Goal: Task Accomplishment & Management: Manage account settings

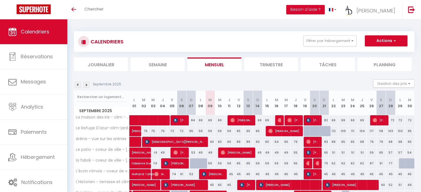
click at [157, 61] on li "Semaine" at bounding box center [158, 65] width 54 height 14
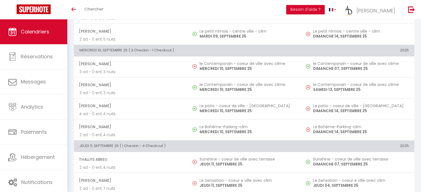
scroll to position [238, 0]
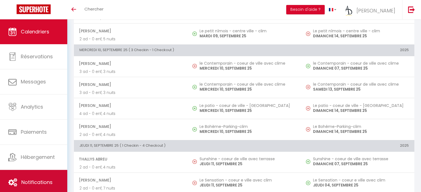
click at [57, 177] on link "Notifications" at bounding box center [33, 182] width 67 height 25
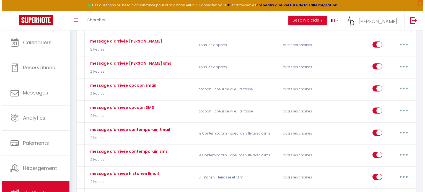
scroll to position [283, 0]
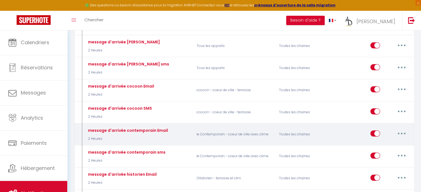
click at [404, 129] on button "button" at bounding box center [401, 133] width 15 height 9
click at [394, 144] on link "Editer" at bounding box center [387, 146] width 41 height 9
type input "message d'arrivée contemporain Email"
select select "2 Heures"
select select "if_booking_is_paid"
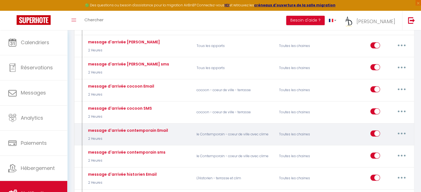
checkbox input "true"
checkbox input "false"
radio input "true"
type input "instruction d'arrivée pour votre logement à [GEOGRAPHIC_DATA]"
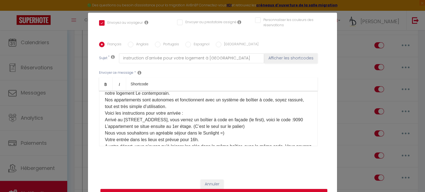
scroll to position [31, 0]
click at [299, 123] on p "C'est le JOUR - J ! Je suis [PERSON_NAME] de l'équipe AD conciergerie et suis r…" at bounding box center [208, 120] width 207 height 86
click at [133, 43] on label "Anglais" at bounding box center [140, 45] width 15 height 6
click at [131, 43] on input "Anglais" at bounding box center [131, 45] width 6 height 6
radio input "true"
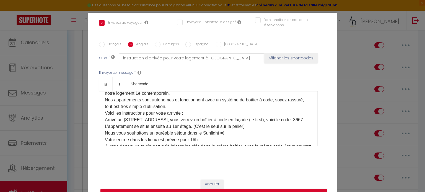
checkbox input "true"
checkbox input "false"
type input "arrival instructions for your accommodation in [GEOGRAPHIC_DATA]"
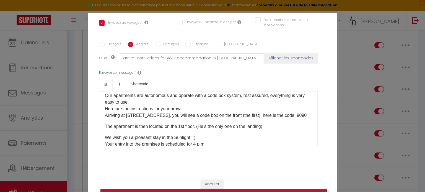
click at [297, 120] on div "Good morning [GUEST:NAME]​, It's D-DAY! I am [PERSON_NAME] from the AD concierg…" at bounding box center [208, 118] width 219 height 55
click at [299, 118] on p "Good morning [GUEST:NAME]​, It's D-DAY! I am [PERSON_NAME] from the AD concierg…" at bounding box center [208, 92] width 207 height 53
click at [155, 43] on input "Portugais" at bounding box center [158, 45] width 6 height 6
radio input "true"
checkbox input "true"
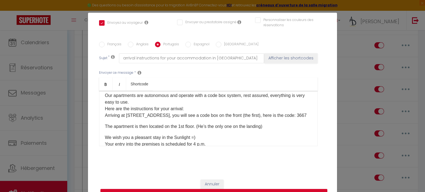
checkbox input "false"
type input "instruções de chegada para o seu alojamento em [GEOGRAPHIC_DATA]"
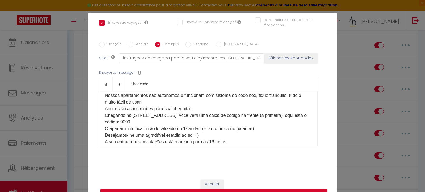
click at [190, 118] on p "Bom dia [GUEST:NAME]​, É DIA D! Sou [PERSON_NAME], da equipe de concierge da AD…" at bounding box center [208, 116] width 207 height 100
click at [190, 123] on p "Bom dia [GUEST:NAME]​, É DIA D! Sou [PERSON_NAME], da equipe de concierge da AD…" at bounding box center [208, 116] width 207 height 100
click at [187, 47] on input "Espagnol" at bounding box center [188, 45] width 6 height 6
radio input "true"
checkbox input "true"
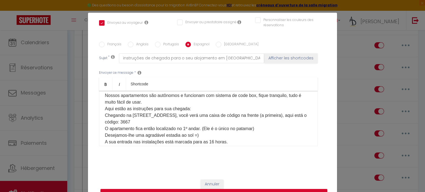
checkbox input "false"
type input "Instrucciones de llegada para su alojamiento en [GEOGRAPHIC_DATA]."
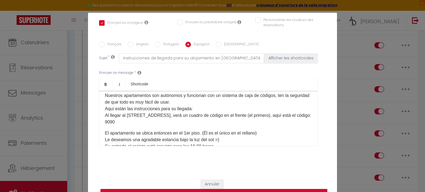
click at [177, 125] on p "Buenos dias [GUEST:NAME]​, ¡Es el DÍA D! Soy [PERSON_NAME], del equipo de conse…" at bounding box center [208, 96] width 207 height 60
click at [216, 46] on input "[GEOGRAPHIC_DATA]" at bounding box center [219, 45] width 6 height 6
radio input "true"
checkbox input "true"
checkbox input "false"
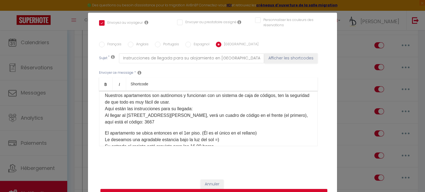
checkbox input "false"
type input "istruzioni per l'arrivo del tuo alloggio a [GEOGRAPHIC_DATA]"
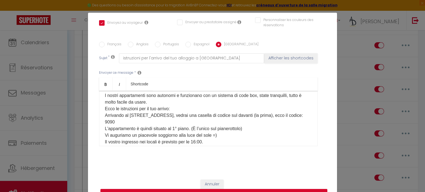
click at [169, 120] on p "Buongiorno [GUEST:NAME]​, È il D-DAY! Sono [PERSON_NAME] del team di portineria…" at bounding box center [208, 116] width 207 height 100
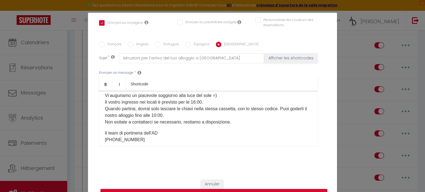
scroll to position [25, 0]
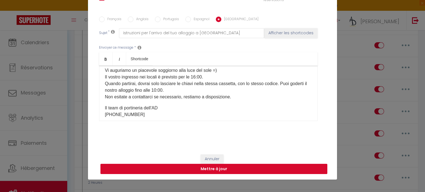
click at [233, 167] on button "Mettre à jour" at bounding box center [213, 169] width 227 height 11
checkbox input "true"
checkbox input "false"
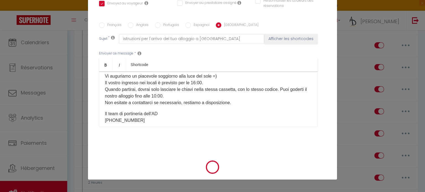
scroll to position [118, 0]
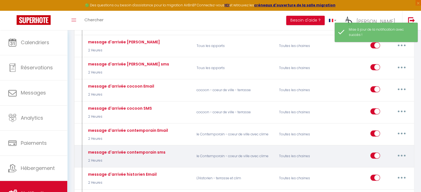
click at [399, 151] on button "button" at bounding box center [401, 155] width 15 height 9
click at [387, 165] on link "Editer" at bounding box center [387, 168] width 41 height 9
type input "message d'arrivée contemporain sms"
select select "sms"
select select "2 Heures"
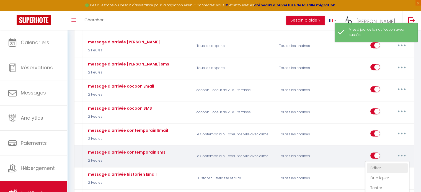
select select "if_booking_is_paid"
checkbox input "true"
checkbox input "false"
radio input "true"
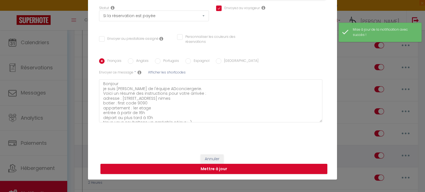
scroll to position [72, 0]
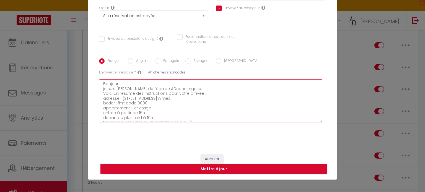
click at [204, 100] on textarea "Bonjour je suis [PERSON_NAME] de l'équipe ADconciergerie. Voici un résumé des i…" at bounding box center [210, 100] width 223 height 43
click at [203, 106] on textarea "Bonjour je suis [PERSON_NAME] de l'équipe ADconciergerie. Voici un résumé des i…" at bounding box center [210, 100] width 223 height 43
click at [201, 105] on textarea "Bonjour je suis [PERSON_NAME] de l'équipe ADconciergerie. Voici un résumé des i…" at bounding box center [210, 100] width 223 height 43
type textarea "Bonjour je suis [PERSON_NAME] de l'équipe ADconciergerie. Voici un résumé des i…"
checkbox input "true"
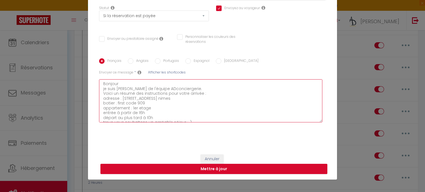
checkbox input "false"
type textarea "Bonjour je suis [PERSON_NAME] de l'équipe ADconciergerie. Voici un résumé des i…"
checkbox input "true"
checkbox input "false"
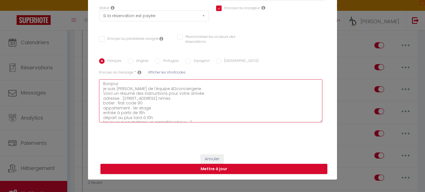
checkbox input "false"
type textarea "Bonjour je suis [PERSON_NAME] de l'équipe ADconciergerie. Voici un résumé des i…"
checkbox input "true"
checkbox input "false"
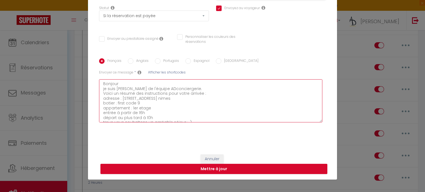
type textarea "Bonjour je suis [PERSON_NAME] de l'équipe ADconciergerie. Voici un résumé des i…"
checkbox input "true"
checkbox input "false"
type textarea "Bonjour je suis [PERSON_NAME] de l'équipe ADconciergerie. Voici un résumé des i…"
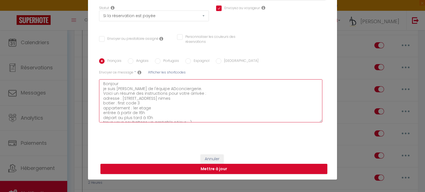
checkbox input "true"
checkbox input "false"
type textarea "Bonjour je suis [PERSON_NAME] de l'équipe ADconciergerie. Voici un résumé des i…"
checkbox input "true"
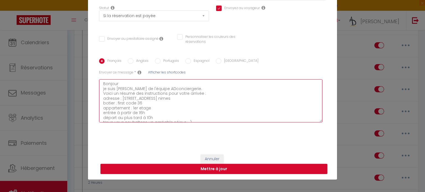
checkbox input "false"
type textarea "Bonjour je suis [PERSON_NAME] de l'équipe ADconciergerie. Voici un résumé des i…"
checkbox input "true"
checkbox input "false"
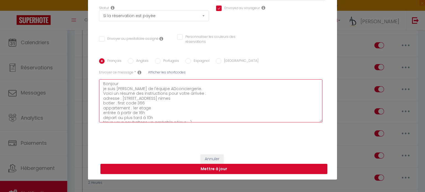
checkbox input "false"
type textarea "Bonjour je suis [PERSON_NAME] de l'équipe ADconciergerie. Voici un résumé des i…"
checkbox input "true"
checkbox input "false"
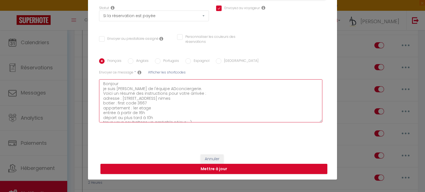
type textarea "Bonjour je suis [PERSON_NAME] de l'équipe ADconciergerie. Voici un résumé des i…"
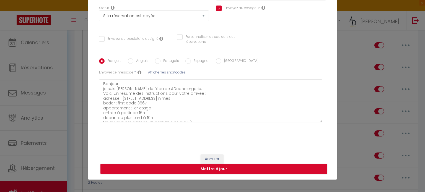
click at [134, 63] on label "Anglais" at bounding box center [140, 61] width 15 height 6
click at [133, 63] on input "Anglais" at bounding box center [131, 61] width 6 height 6
radio input "true"
checkbox input "true"
checkbox input "false"
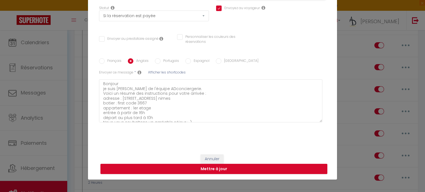
checkbox input "false"
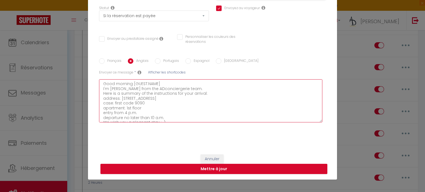
click at [159, 102] on textarea "Good morning [GUEST:NAME] I'm [PERSON_NAME] from the ADconciergerie team. Here …" at bounding box center [210, 100] width 223 height 43
type textarea "Good morning [GUEST:NAME] I'm [PERSON_NAME] from the ADconciergerie team. Here …"
checkbox input "true"
checkbox input "false"
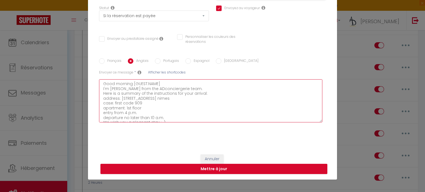
type textarea "Good morning [GUEST:NAME] I'm [PERSON_NAME] from the ADconciergerie team. Here …"
checkbox input "true"
checkbox input "false"
type textarea "Good morning [GUEST:NAME] I'm [PERSON_NAME] from the ADconciergerie team. Here …"
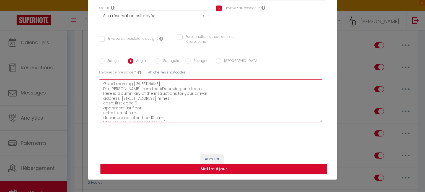
checkbox input "true"
checkbox input "false"
type textarea "Good morning [GUEST:NAME] I'm [PERSON_NAME] from the ADconciergerie team. Here …"
checkbox input "true"
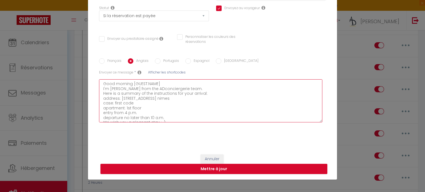
checkbox input "false"
type textarea "Good morning [GUEST:NAME] I'm [PERSON_NAME] from the ADconciergerie team. Here …"
checkbox input "true"
checkbox input "false"
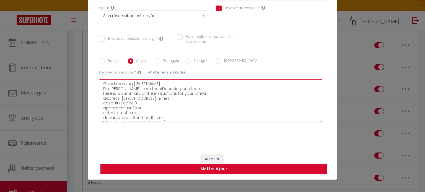
checkbox input "false"
type textarea "Good morning [GUEST:NAME] I'm [PERSON_NAME] from the ADconciergerie team. Here …"
checkbox input "true"
checkbox input "false"
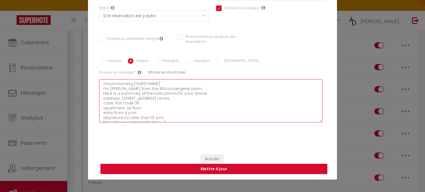
type textarea "Good morning [GUEST:NAME] I'm [PERSON_NAME] from the ADconciergerie team. Here …"
checkbox input "true"
checkbox input "false"
type textarea "Good morning [GUEST:NAME] I'm [PERSON_NAME] from the ADconciergerie team. Here …"
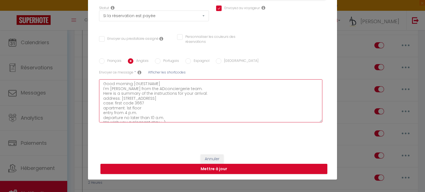
checkbox input "true"
checkbox input "false"
type textarea "Good morning [GUEST:NAME] I'm [PERSON_NAME] from the ADconciergerie team. Here …"
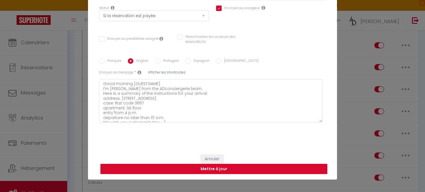
click at [167, 59] on label "Portugais" at bounding box center [169, 61] width 19 height 6
click at [160, 59] on input "Portugais" at bounding box center [158, 61] width 6 height 6
radio input "true"
checkbox input "true"
checkbox input "false"
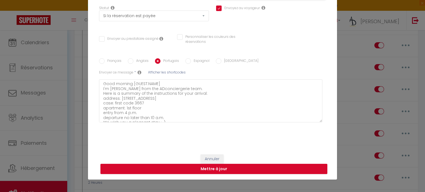
checkbox input "false"
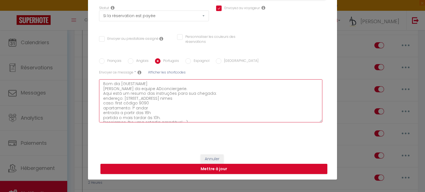
click at [151, 104] on textarea "Bom dia [GUEST:NAME] [PERSON_NAME] da equipe ADconciergerie. Aqui está um resum…" at bounding box center [210, 100] width 223 height 43
type textarea "Bom dia [GUEST:NAME] [PERSON_NAME] da equipe ADconciergerie. Aqui está um resum…"
checkbox input "true"
checkbox input "false"
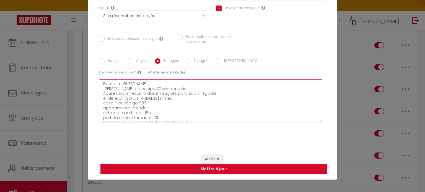
type textarea "Bom dia [GUEST:NAME] [PERSON_NAME] da equipe ADconciergerie. Aqui está um resum…"
checkbox input "true"
checkbox input "false"
type textarea "Bom dia [GUEST:NAME] [PERSON_NAME] da equipe ADconciergerie. Aqui está um resum…"
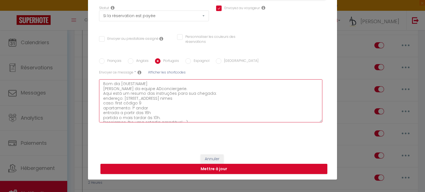
checkbox input "true"
checkbox input "false"
type textarea "Bom dia [GUEST:NAME] [PERSON_NAME] da equipe ADconciergerie. Aqui está um resum…"
checkbox input "true"
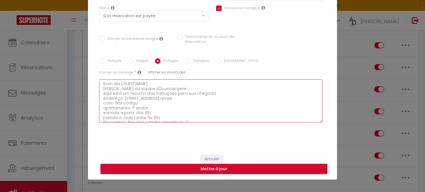
checkbox input "false"
type textarea "Bom dia [GUEST:NAME] [PERSON_NAME] da equipe ADconciergerie. Aqui está um resum…"
checkbox input "true"
checkbox input "false"
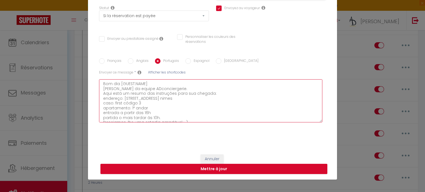
checkbox input "false"
type textarea "Bom dia [GUEST:NAME] [PERSON_NAME] da equipe ADconciergerie. Aqui está um resum…"
checkbox input "true"
checkbox input "false"
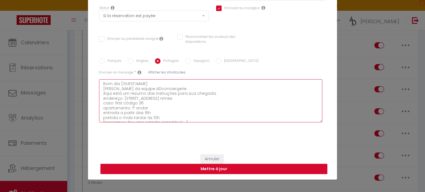
type textarea "Bom dia [GUEST:NAME] [PERSON_NAME] da equipe ADconciergerie. Aqui está um resum…"
checkbox input "true"
checkbox input "false"
type textarea "Bom dia [GUEST:NAME] [PERSON_NAME] da equipe ADconciergerie. Aqui está um resum…"
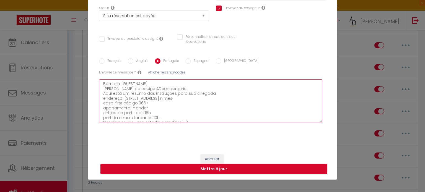
checkbox input "true"
checkbox input "false"
type textarea "Bom dia [GUEST:NAME] [PERSON_NAME] da equipe ADconciergerie. Aqui está um resum…"
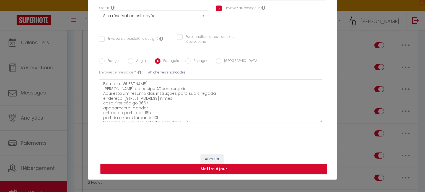
click at [185, 59] on input "Espagnol" at bounding box center [188, 61] width 6 height 6
radio input "true"
checkbox input "true"
checkbox input "false"
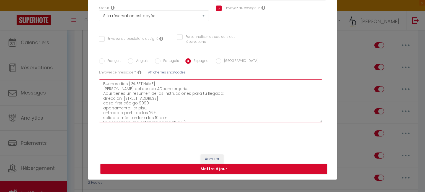
click at [154, 102] on textarea "Buenos dias [GUEST:NAME] [PERSON_NAME] del equipo ADconciergerie. Aquí tienes u…" at bounding box center [210, 100] width 223 height 43
type textarea "Buenos dias [GUEST:NAME] [PERSON_NAME] del equipo ADconciergerie. Aquí tienes u…"
checkbox input "true"
checkbox input "false"
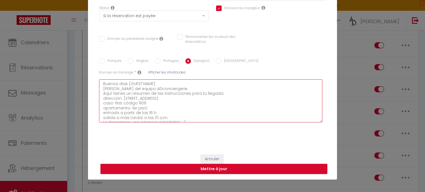
type textarea "Buenos dias [GUEST:NAME] [PERSON_NAME] del equipo ADconciergerie. Aquí tienes u…"
checkbox input "true"
checkbox input "false"
type textarea "Buenos dias [GUEST:NAME] [PERSON_NAME] del equipo ADconciergerie. Aquí tienes u…"
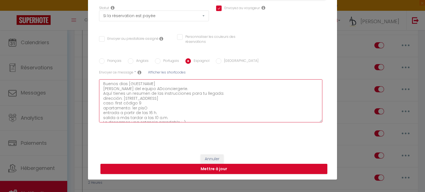
checkbox input "true"
checkbox input "false"
type textarea "Buenos dias [GUEST:NAME] [PERSON_NAME] del equipo ADconciergerie. Aquí tienes u…"
checkbox input "true"
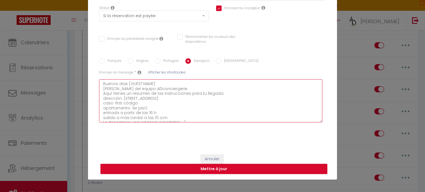
checkbox input "false"
type textarea "Buenos dias [GUEST:NAME] [PERSON_NAME] del equipo ADconciergerie. Aquí tienes u…"
checkbox input "true"
checkbox input "false"
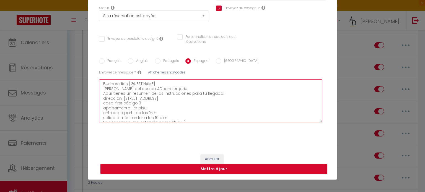
checkbox input "false"
type textarea "Buenos dias [GUEST:NAME] [PERSON_NAME] del equipo ADconciergerie. Aquí tienes u…"
checkbox input "true"
checkbox input "false"
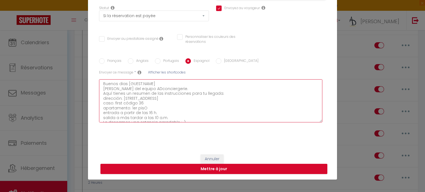
type textarea "Buenos dias [GUEST:NAME] [PERSON_NAME] del equipo ADconciergerie. Aquí tienes u…"
checkbox input "true"
checkbox input "false"
type textarea "Buenos dias [GUEST:NAME] [PERSON_NAME] del equipo ADconciergerie. Aquí tienes u…"
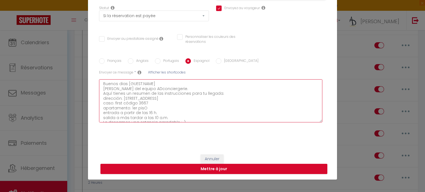
checkbox input "true"
checkbox input "false"
type textarea "Buenos dias [GUEST:NAME] [PERSON_NAME] del equipo ADconciergerie. Aquí tienes u…"
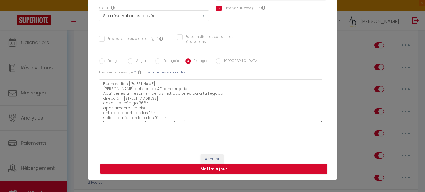
click at [216, 60] on input "[GEOGRAPHIC_DATA]" at bounding box center [219, 61] width 6 height 6
radio input "true"
checkbox input "true"
checkbox input "false"
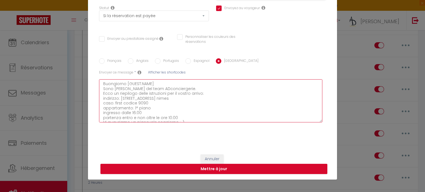
click at [173, 103] on textarea "Buongiorno [GUEST:NAME] Sono [PERSON_NAME] del team ADconciergerie. Ecco un rie…" at bounding box center [210, 100] width 223 height 43
type textarea "Buongiorno [GUEST:NAME] Sono [PERSON_NAME] del team ADconciergerie. Ecco un rie…"
checkbox input "true"
checkbox input "false"
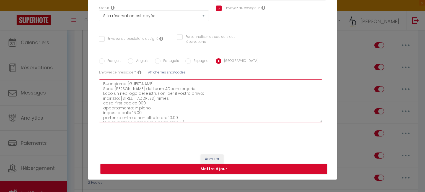
type textarea "Buongiorno [GUEST:NAME] Sono [PERSON_NAME] del team ADconciergerie. Ecco un rie…"
checkbox input "true"
checkbox input "false"
type textarea "Buongiorno [GUEST:NAME] Sono [PERSON_NAME] del team ADconciergerie. Ecco un rie…"
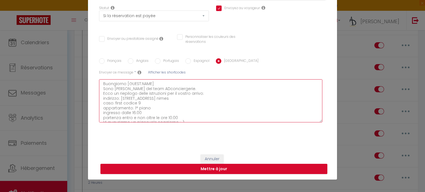
checkbox input "true"
checkbox input "false"
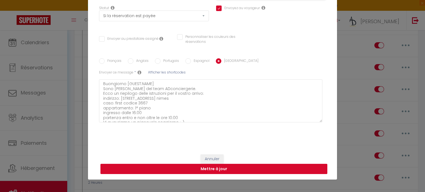
click at [167, 166] on button "Mettre à jour" at bounding box center [213, 169] width 227 height 11
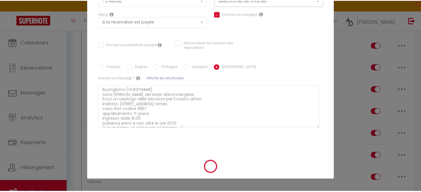
scroll to position [67, 0]
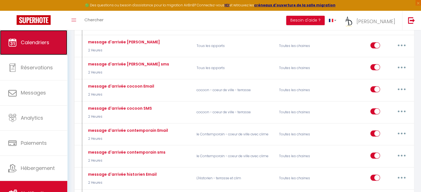
click at [50, 50] on link "Calendriers" at bounding box center [33, 42] width 67 height 25
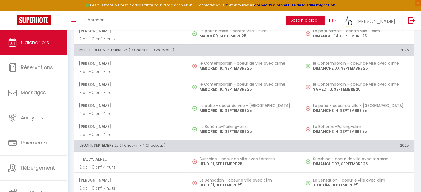
scroll to position [250, 0]
